Goal: Information Seeking & Learning: Learn about a topic

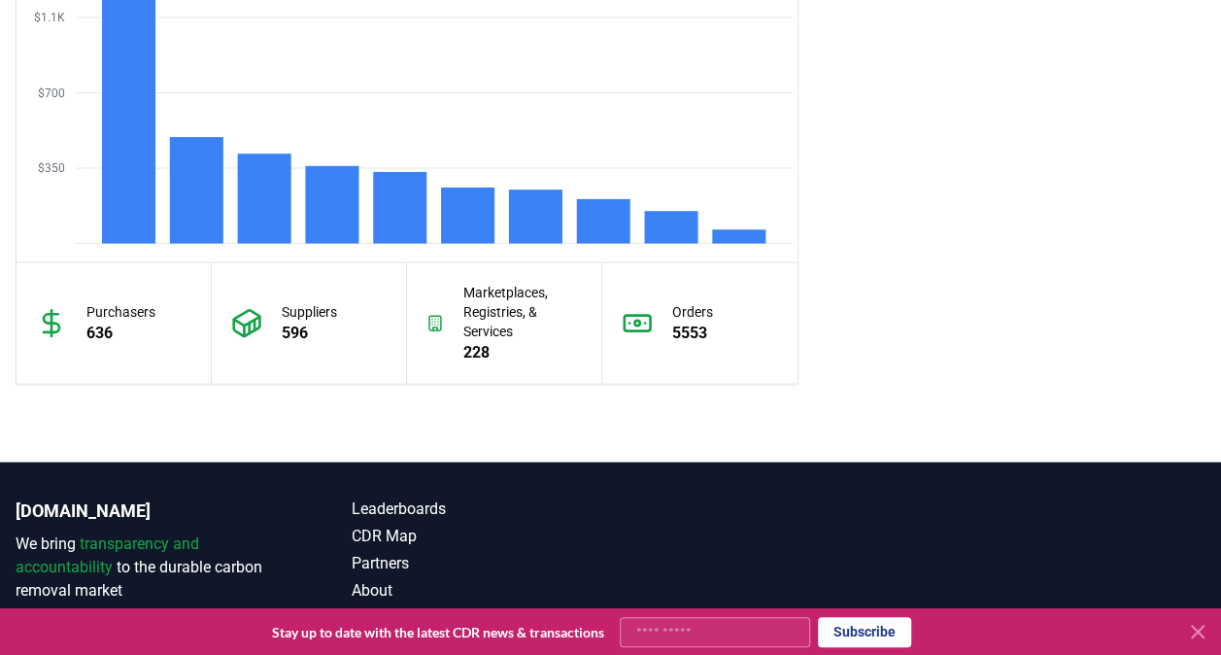
scroll to position [1859, 0]
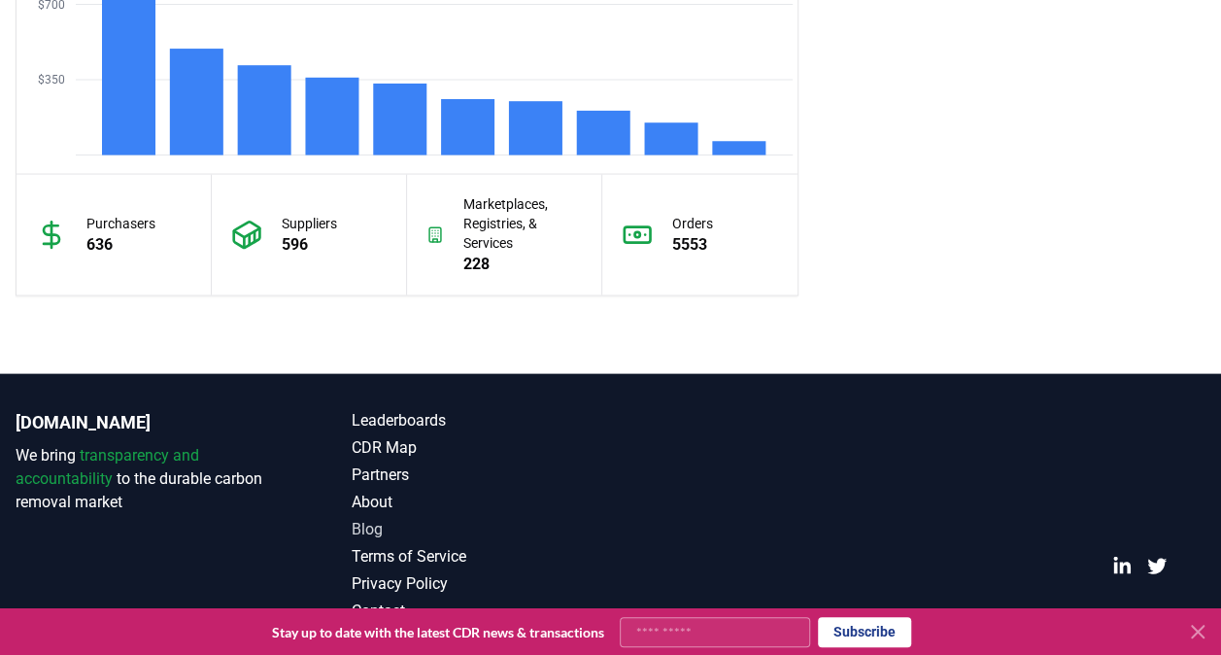
click at [364, 523] on link "Blog" at bounding box center [481, 529] width 258 height 23
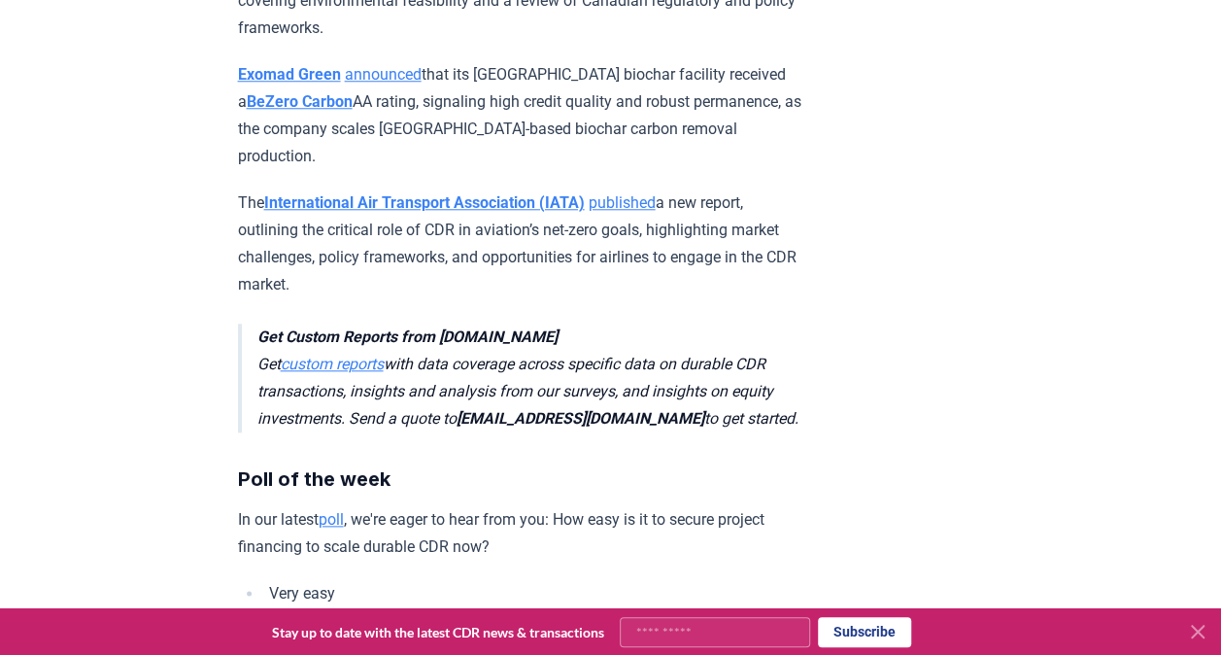
scroll to position [4537, 0]
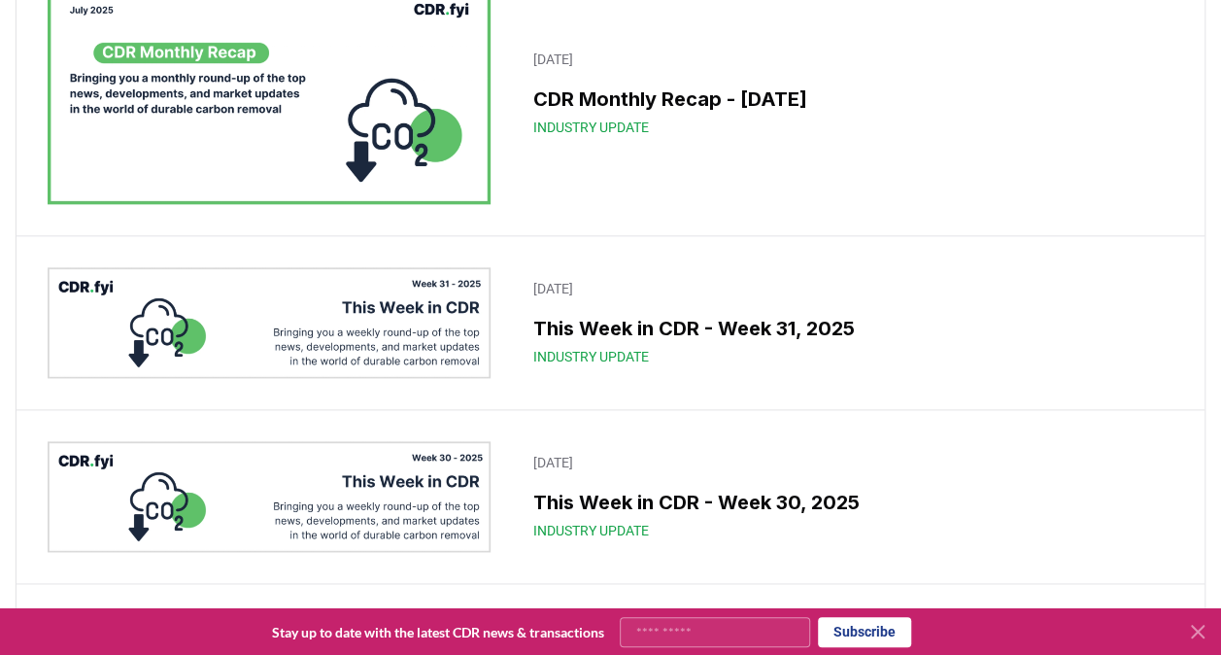
scroll to position [1065, 0]
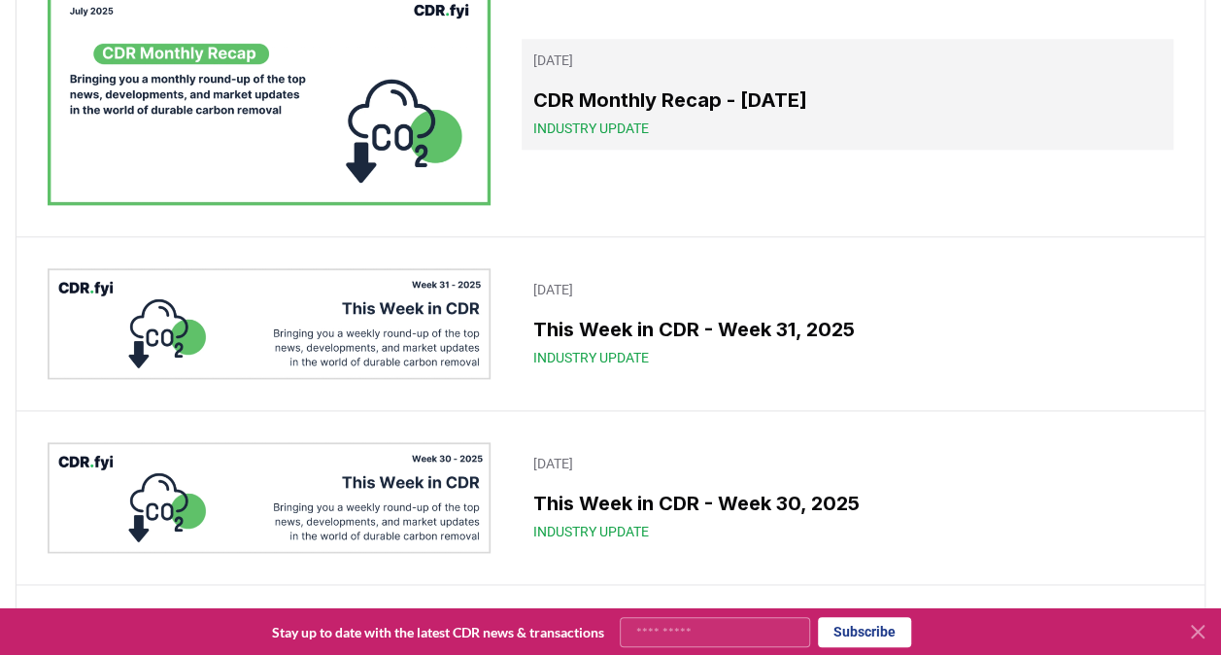
click at [606, 113] on div "CDR Monthly Recap - July 2025 Industry Update" at bounding box center [847, 111] width 628 height 52
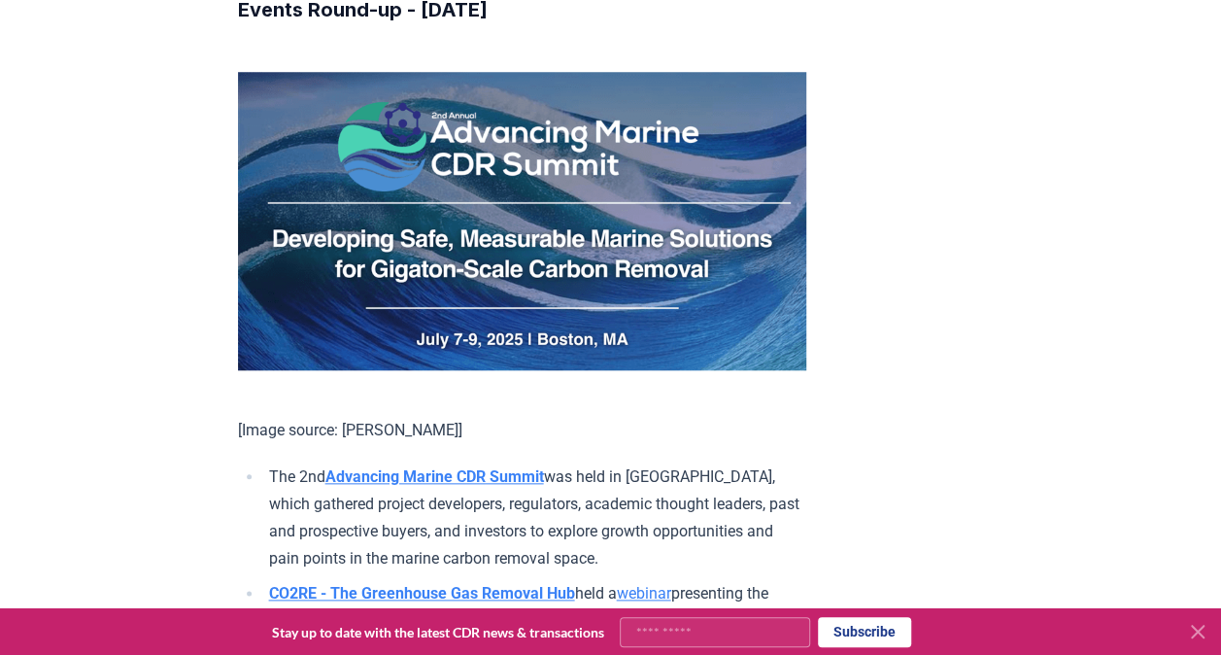
scroll to position [11822, 0]
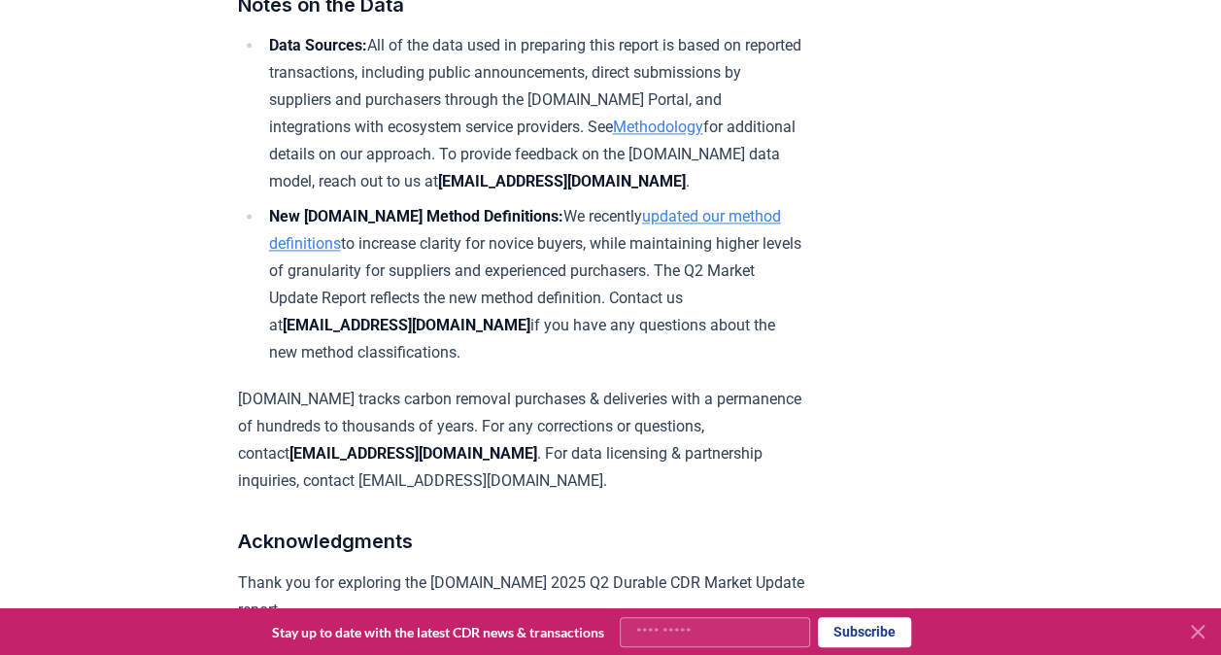
scroll to position [12152, 0]
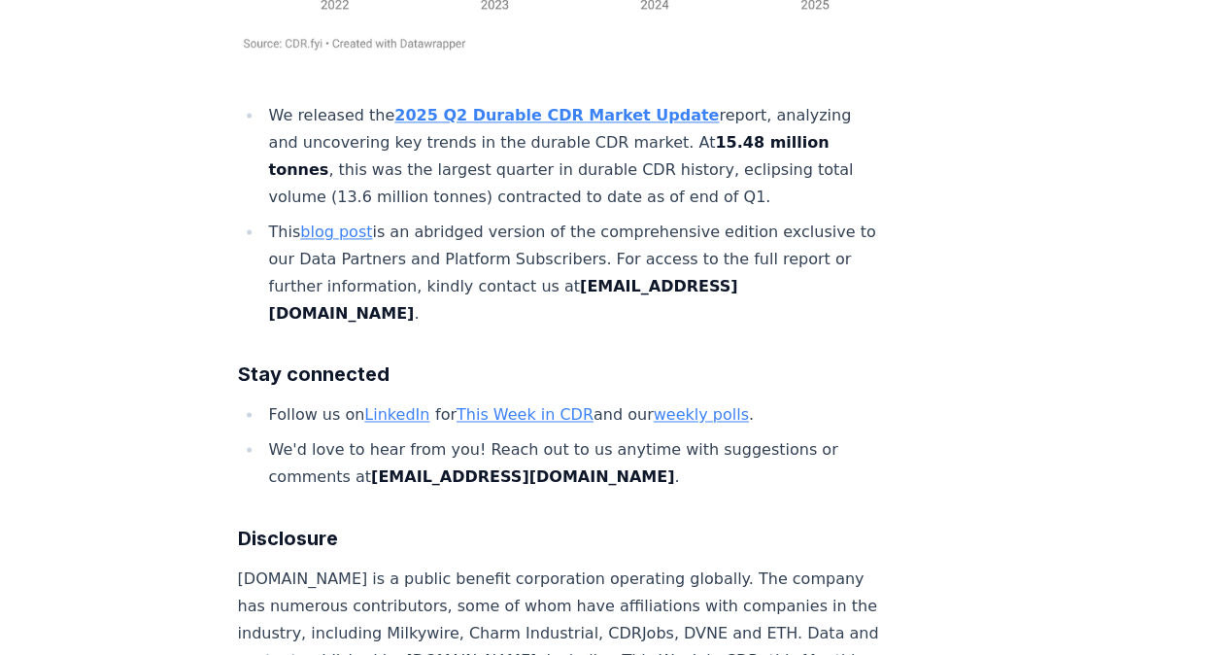
scroll to position [12599, 0]
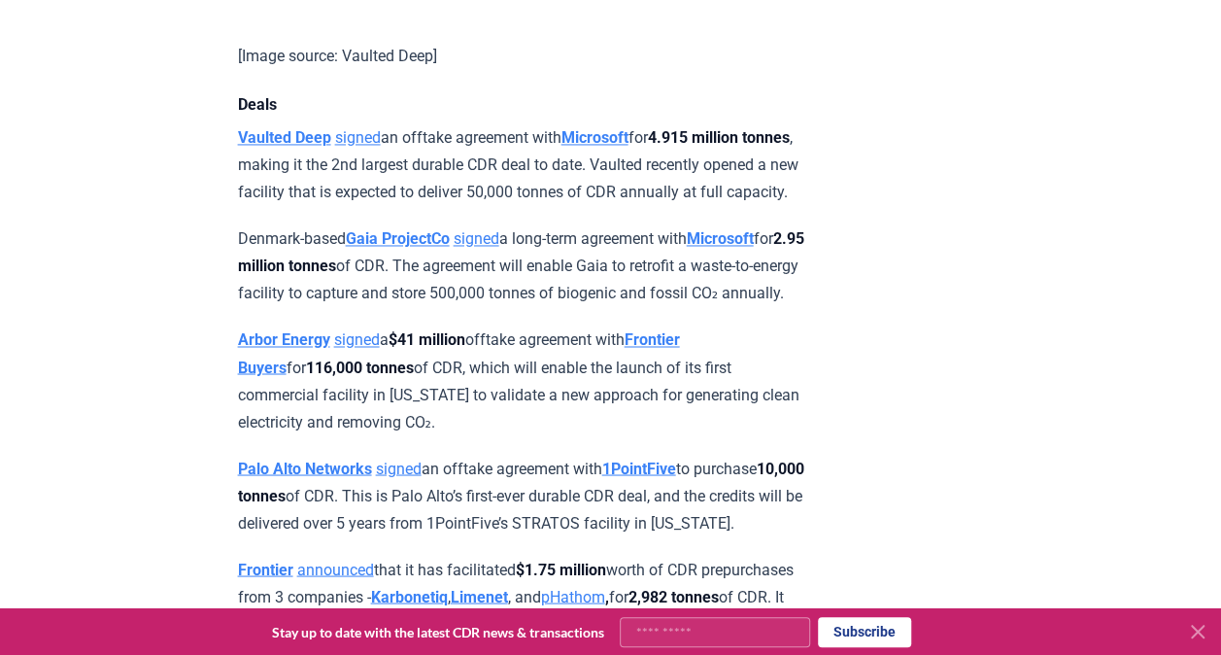
scroll to position [1842, 0]
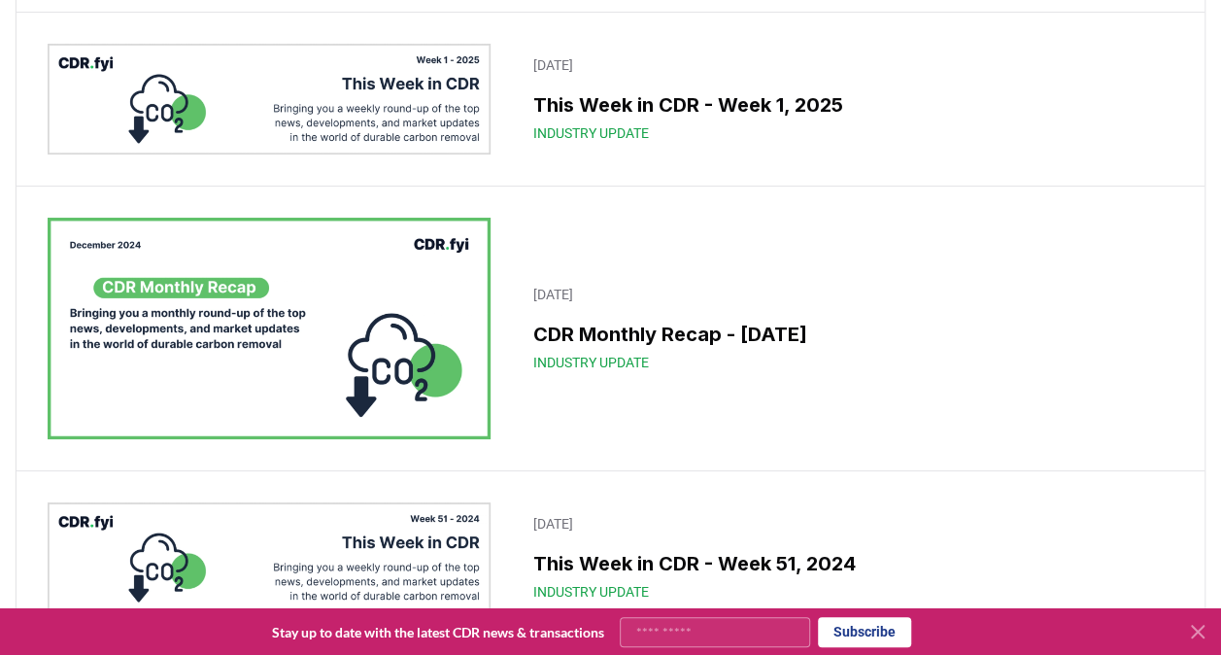
scroll to position [14371, 0]
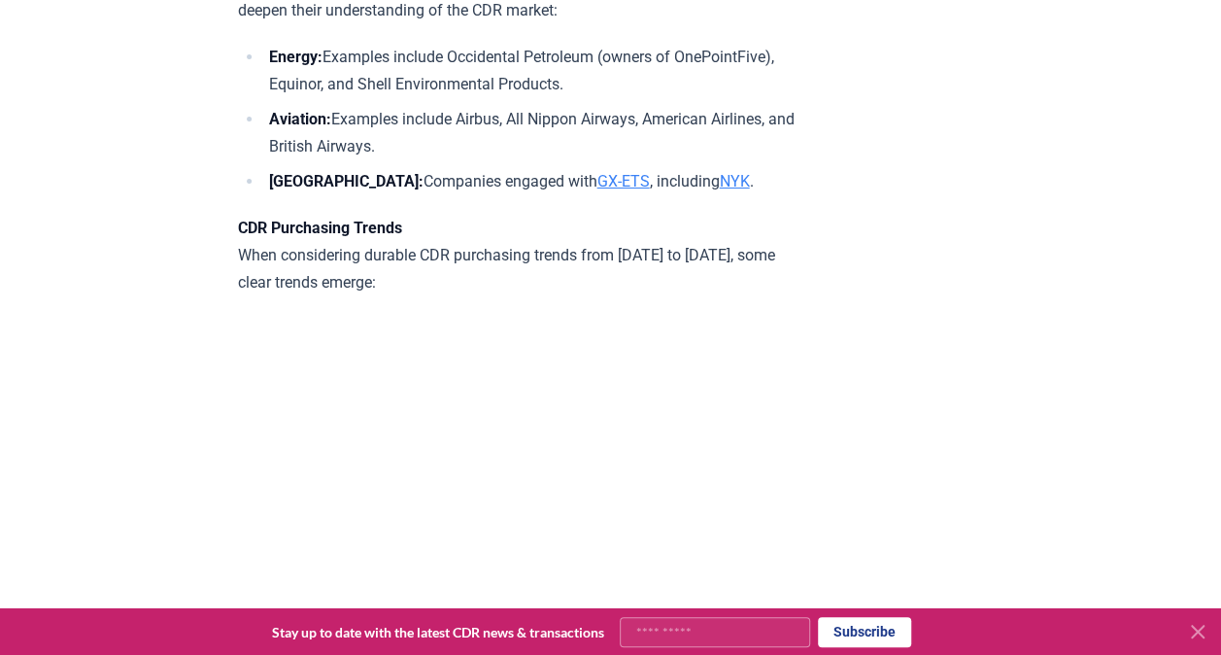
scroll to position [7090, 0]
